Goal: Task Accomplishment & Management: Manage account settings

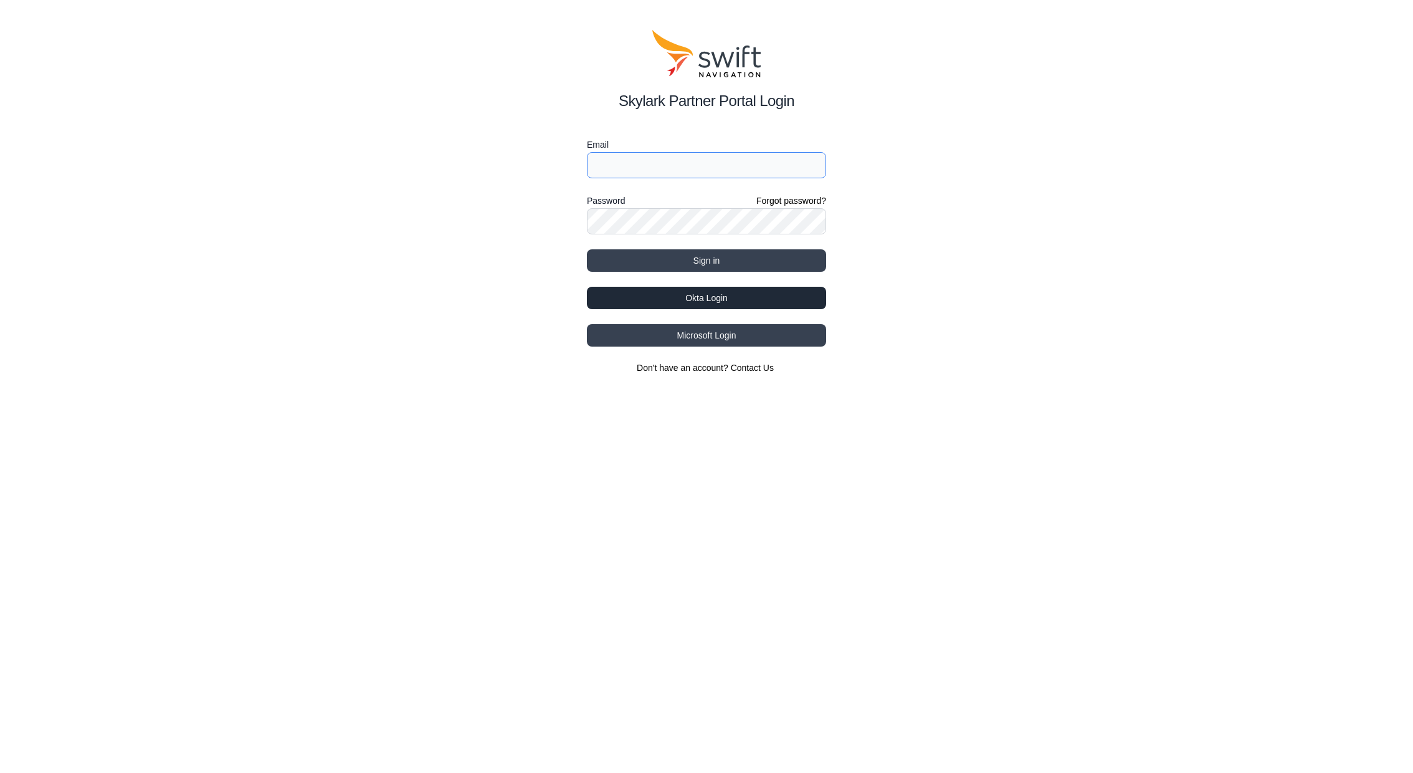
type input "navin.katta@swift-nav.com"
click at [792, 299] on button "Okta Login" at bounding box center [706, 298] width 239 height 22
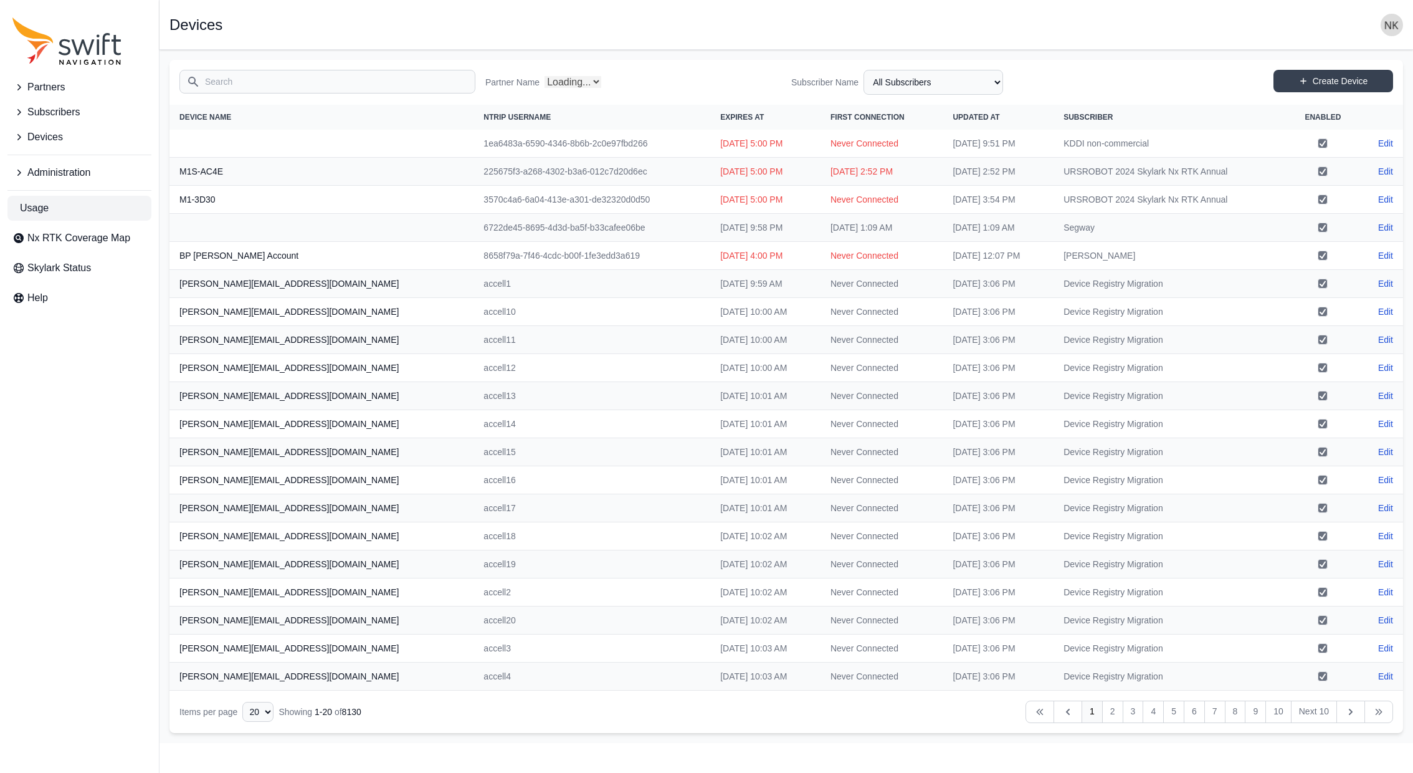
click at [36, 212] on span "Usage" at bounding box center [34, 208] width 29 height 15
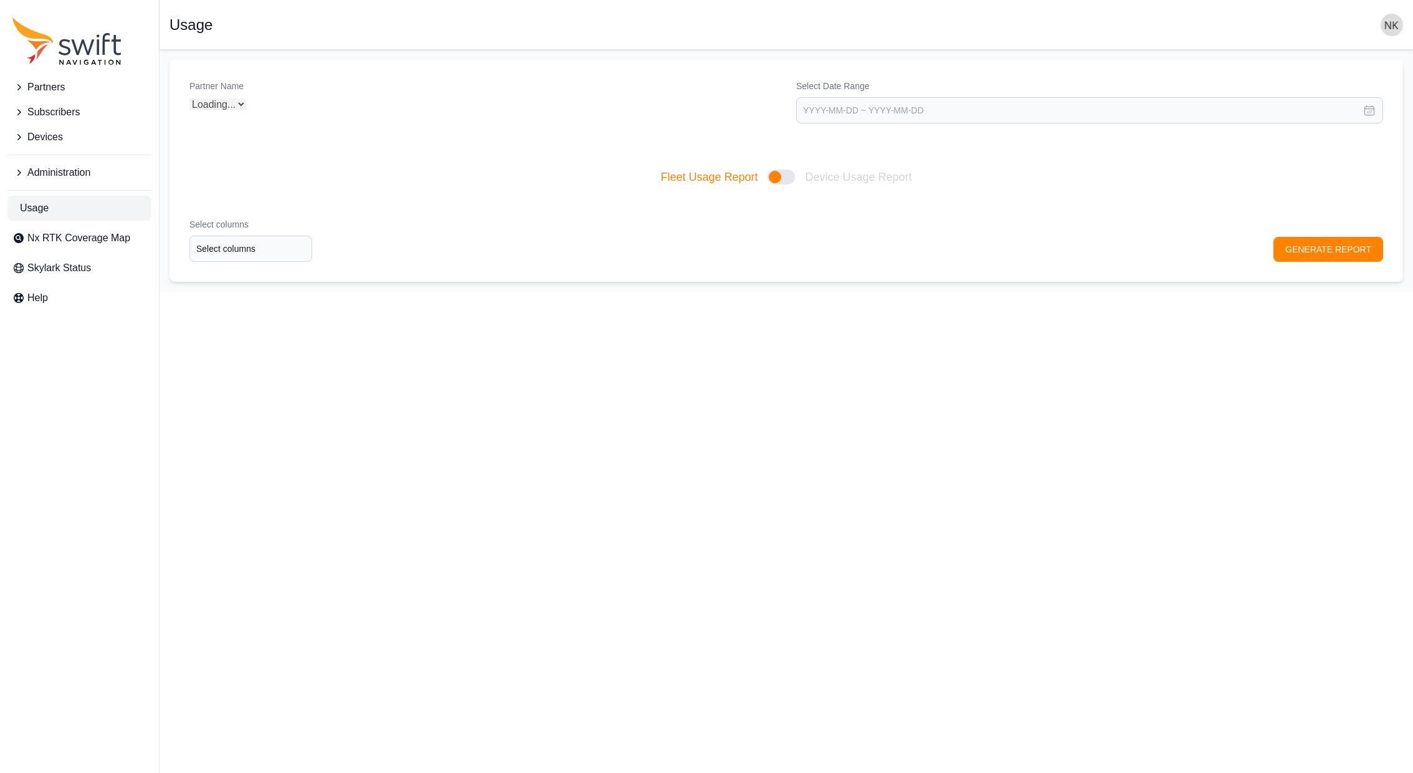
select select "Partner Name"
click at [47, 168] on span "Administration" at bounding box center [58, 172] width 63 height 15
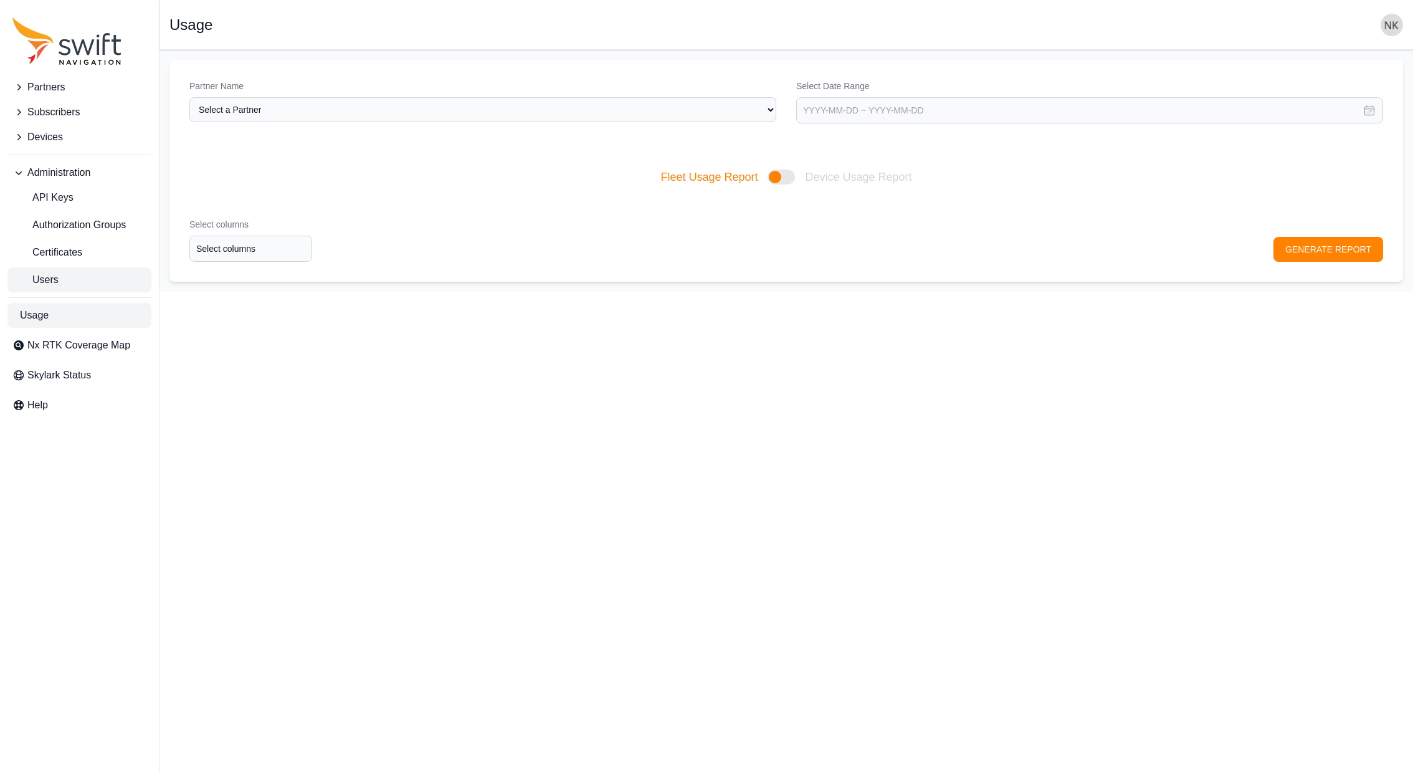
click at [51, 274] on span "Users" at bounding box center [35, 279] width 46 height 15
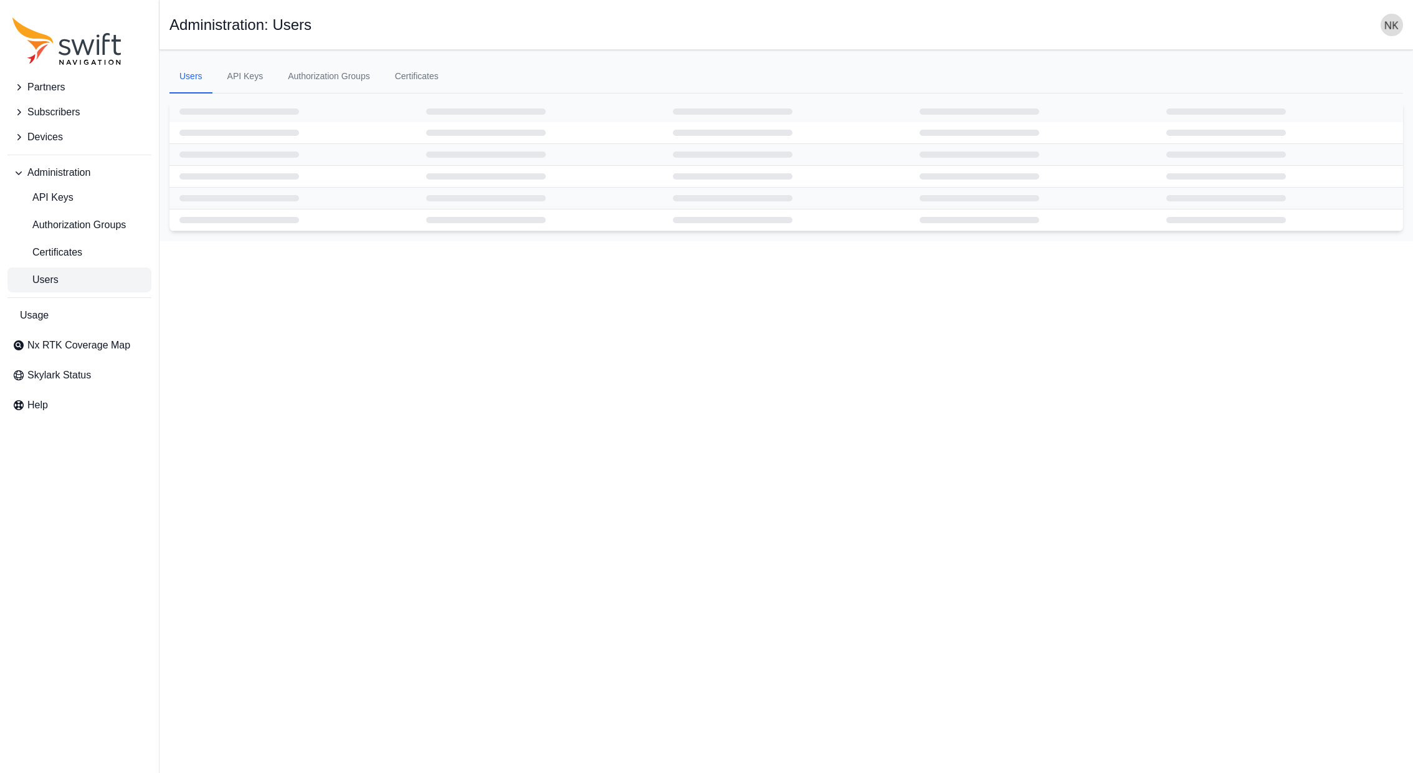
select select "ab3272ce-40d0-4c94-a524-96a758ab755c"
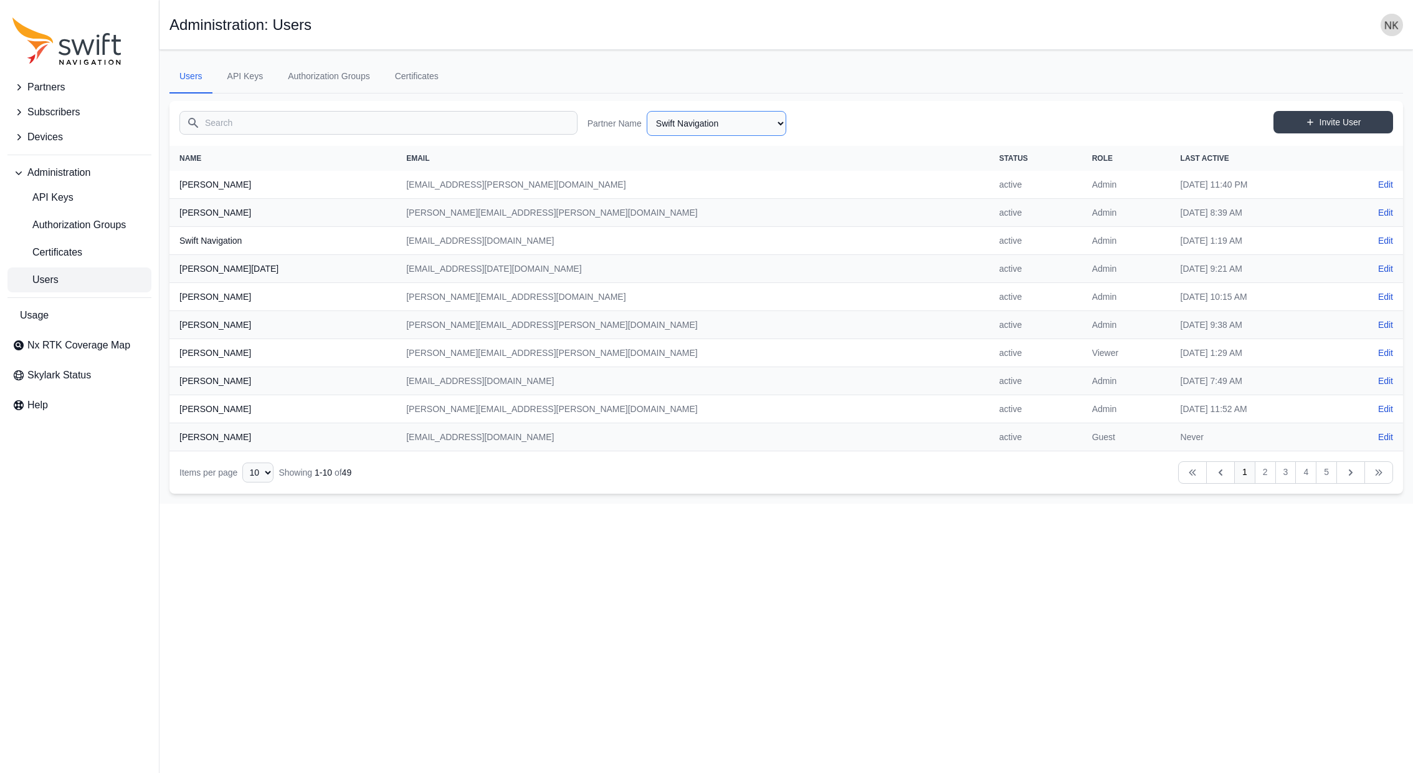
click at [692, 126] on select "AlpsAlpine Asensing Bad Elf Bench Mark Equipment & Supplies Inc. Benchmark Tool…" at bounding box center [717, 123] width 140 height 25
